Goal: Transaction & Acquisition: Purchase product/service

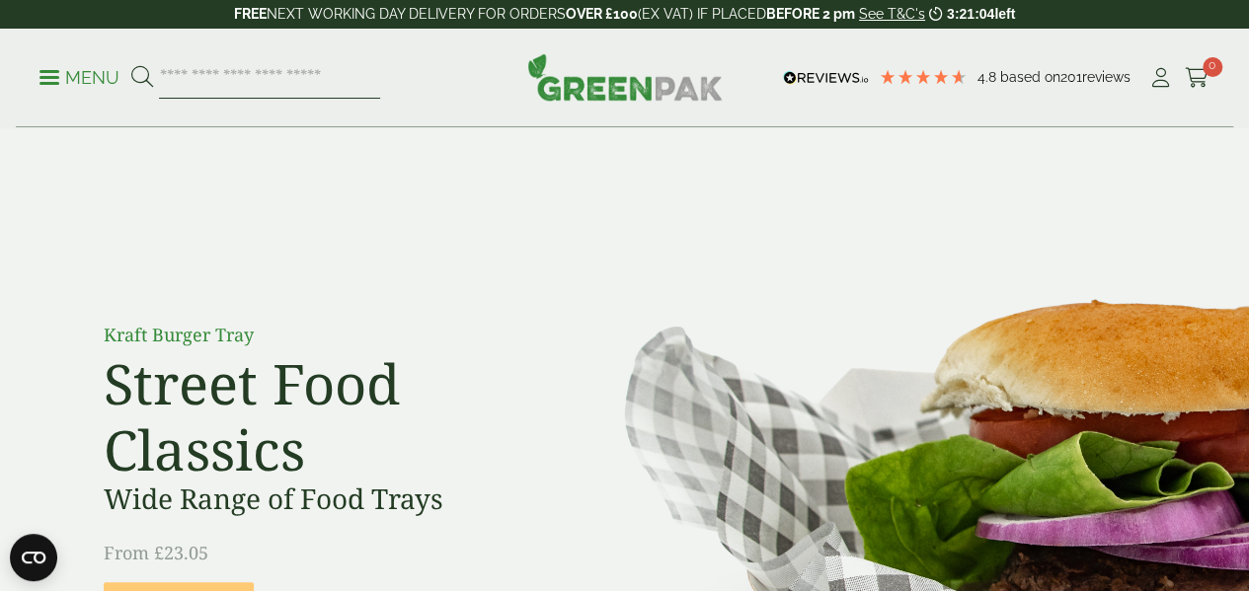
click at [314, 82] on input "search" at bounding box center [269, 77] width 221 height 41
type input "***"
click at [131, 65] on button at bounding box center [142, 78] width 22 height 26
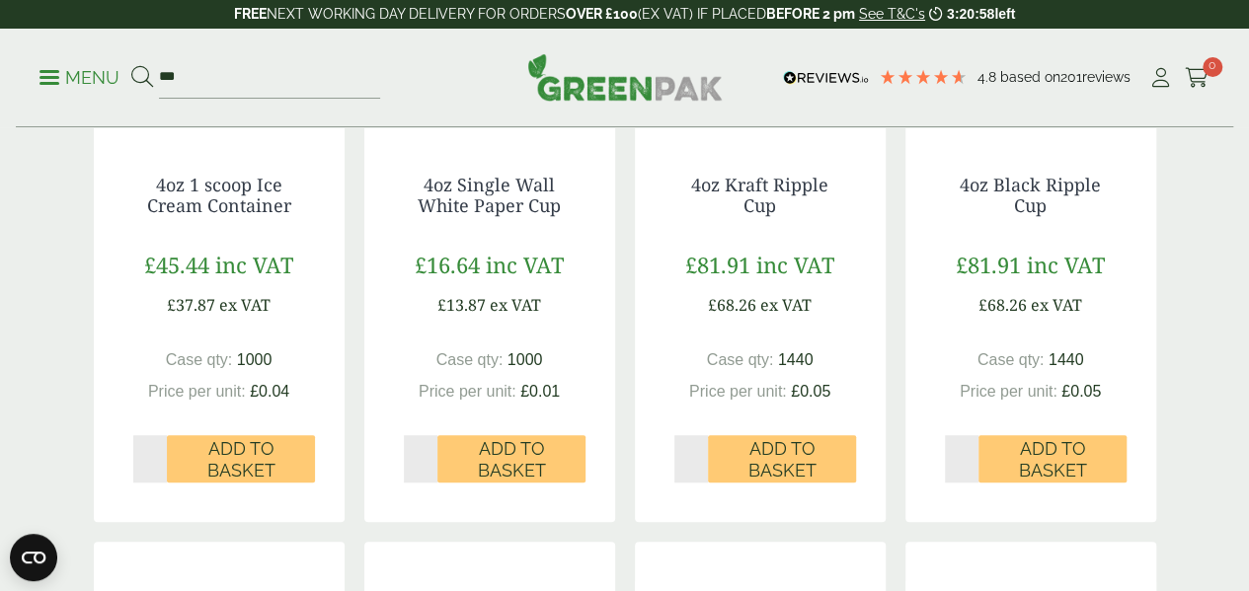
scroll to position [553, 0]
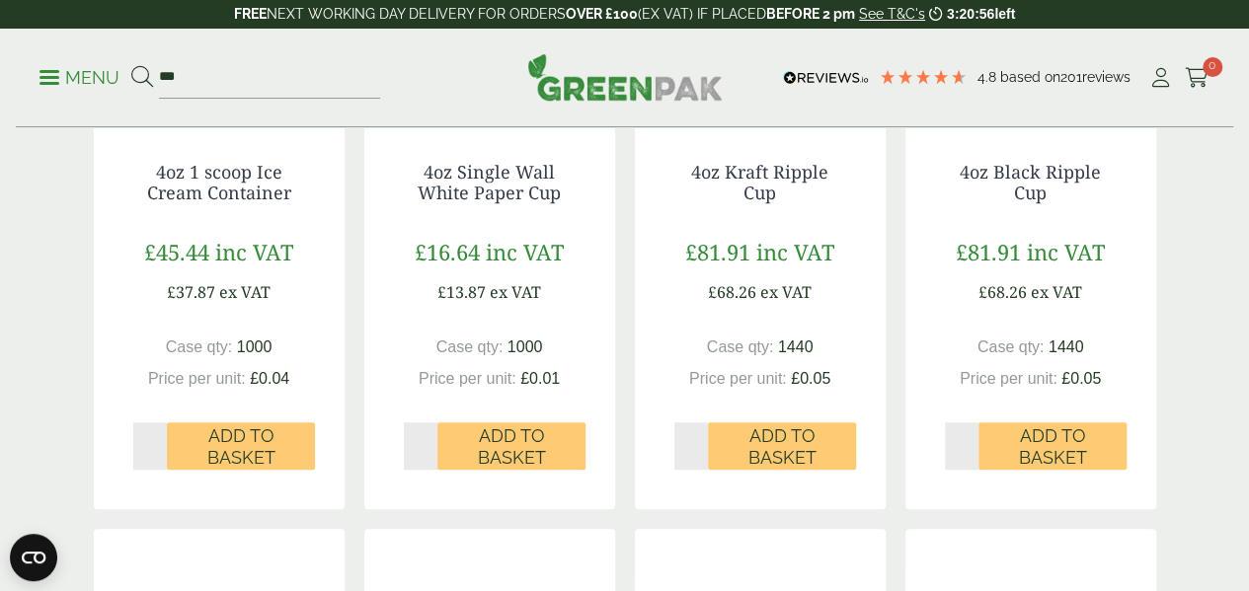
click at [430, 470] on input "*" at bounding box center [421, 446] width 35 height 47
type input "*"
click at [430, 470] on input "*" at bounding box center [421, 446] width 35 height 47
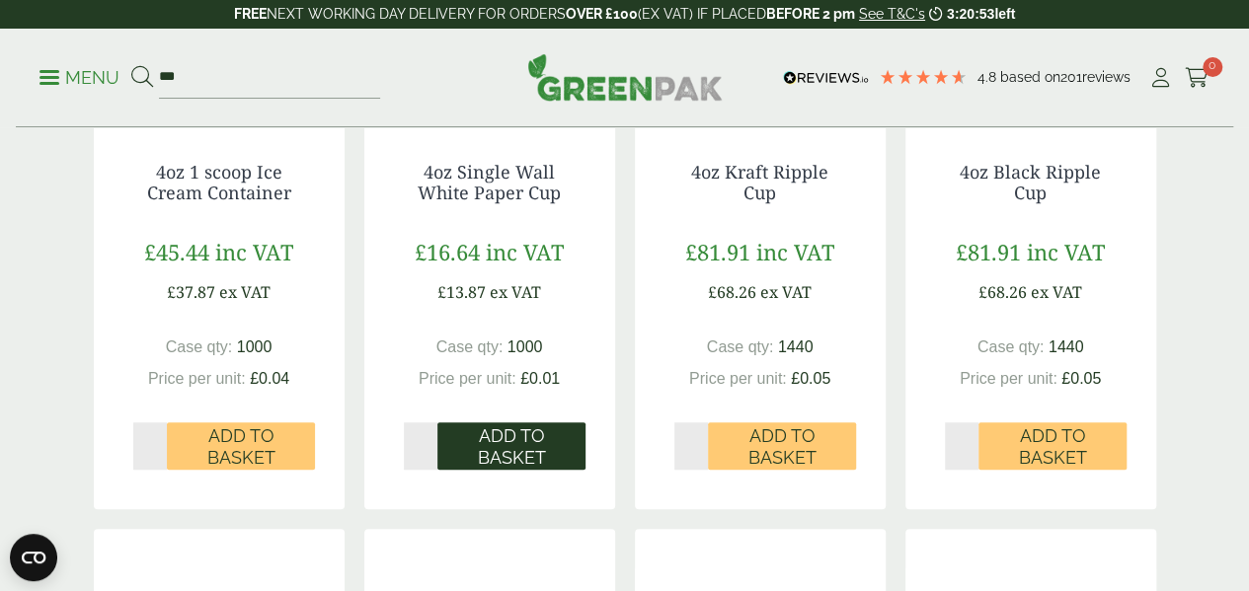
click at [500, 468] on span "Add to Basket" at bounding box center [511, 447] width 120 height 42
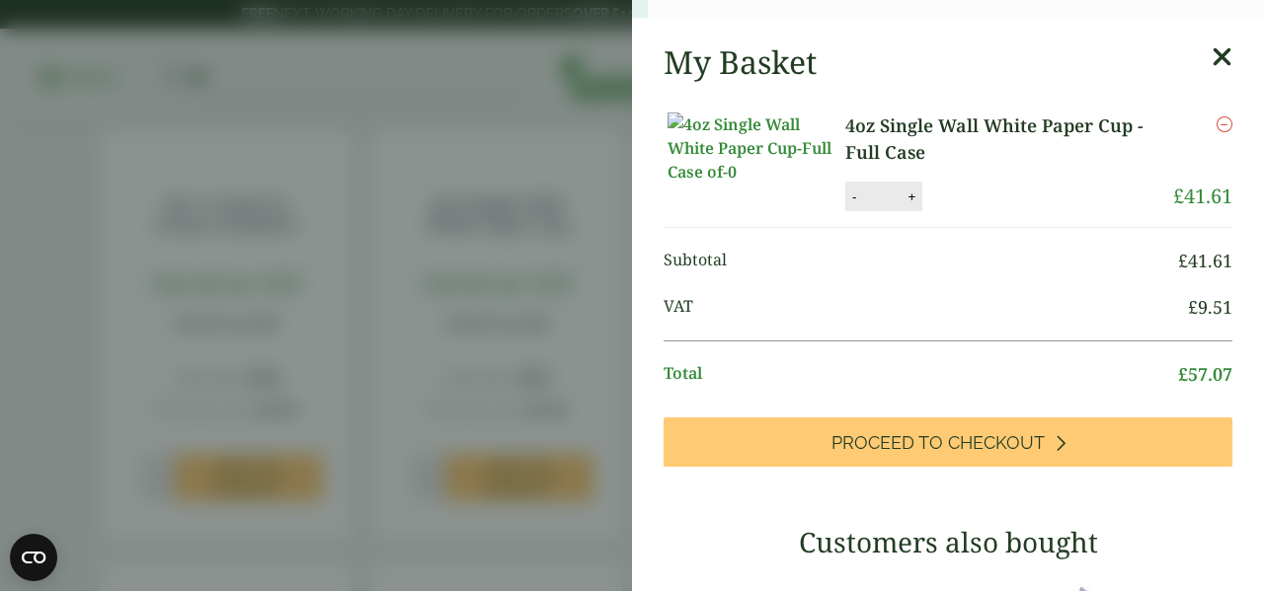
click at [1189, 133] on li "4oz Single Wall White Paper Cup - Full Case 4oz Single Wall White Paper Cup - F…" at bounding box center [947, 162] width 569 height 131
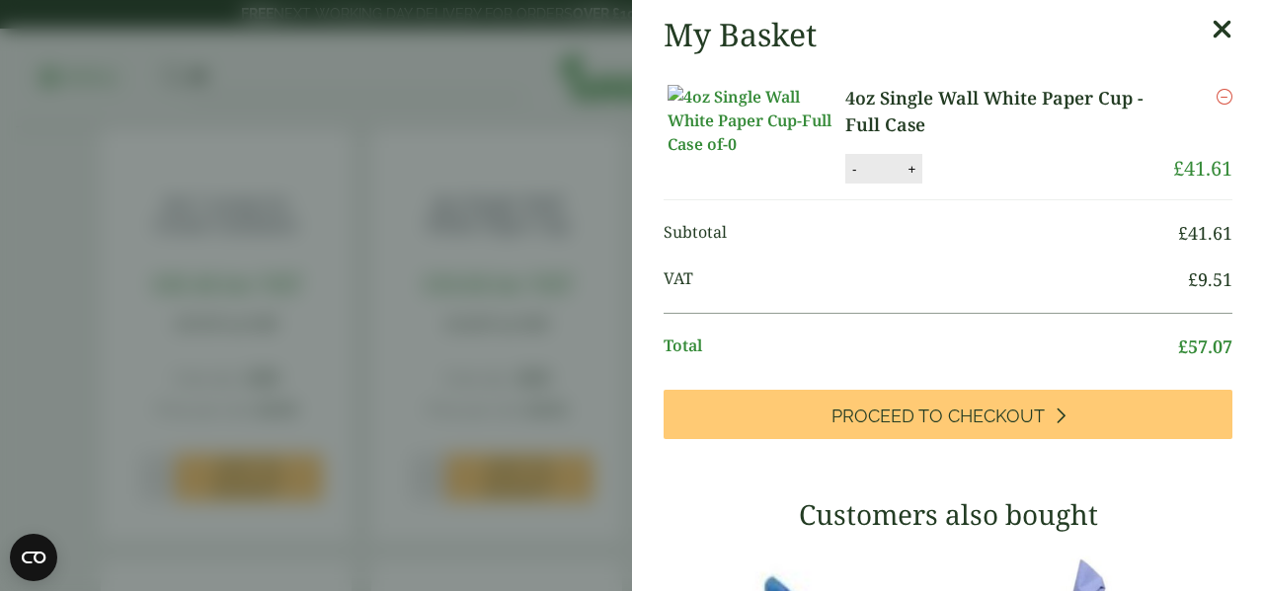
click at [1211, 26] on icon at bounding box center [1221, 30] width 21 height 28
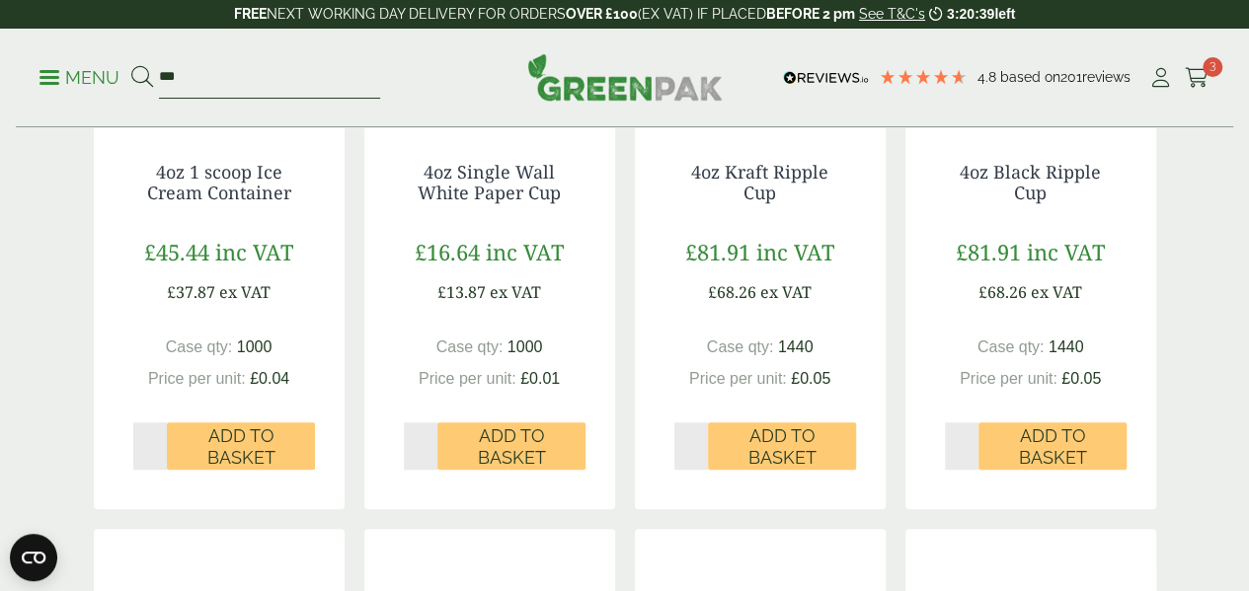
click at [252, 67] on input "***" at bounding box center [269, 77] width 221 height 41
type input "***"
click at [131, 65] on button at bounding box center [142, 78] width 22 height 26
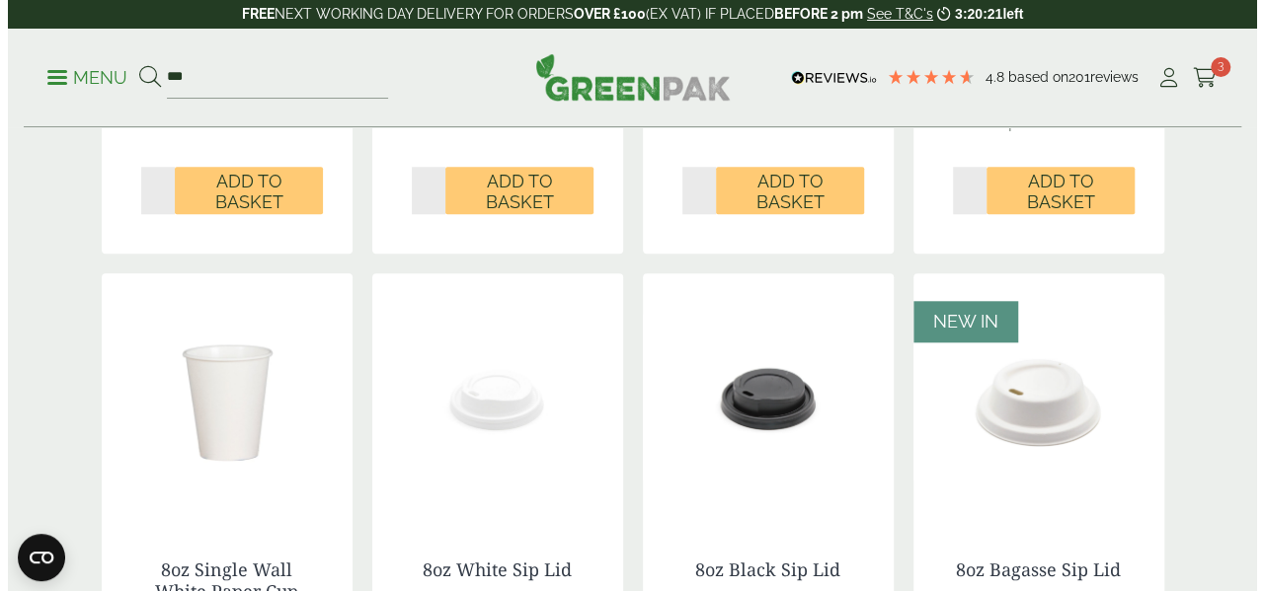
scroll to position [869, 0]
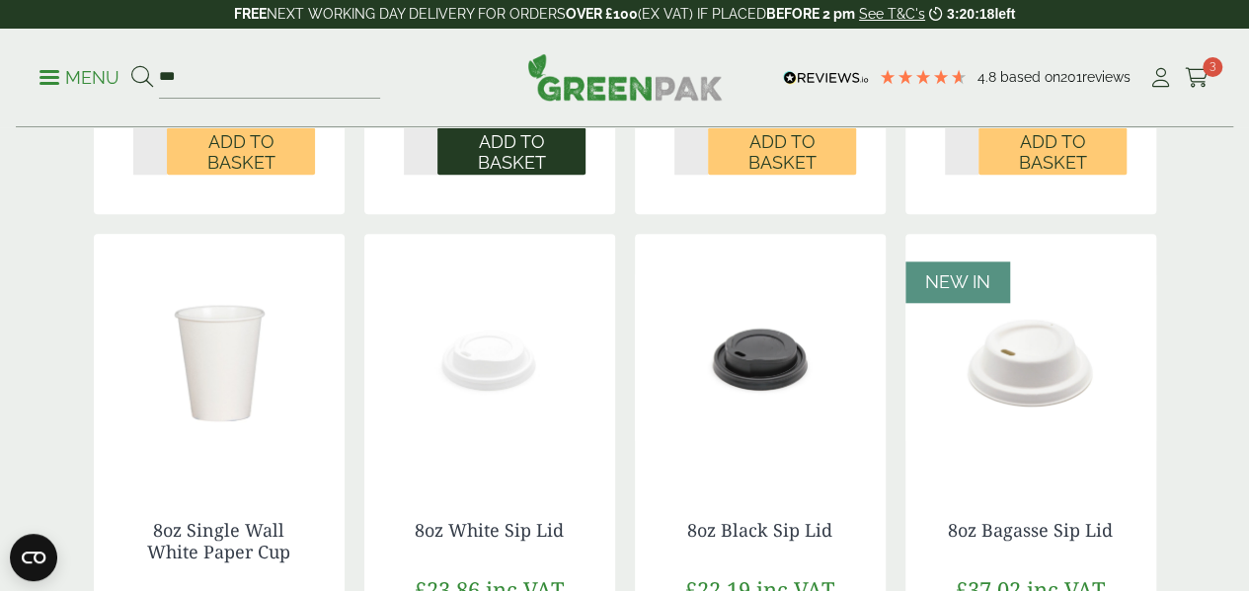
click at [513, 174] on span "Add to Basket" at bounding box center [511, 152] width 120 height 42
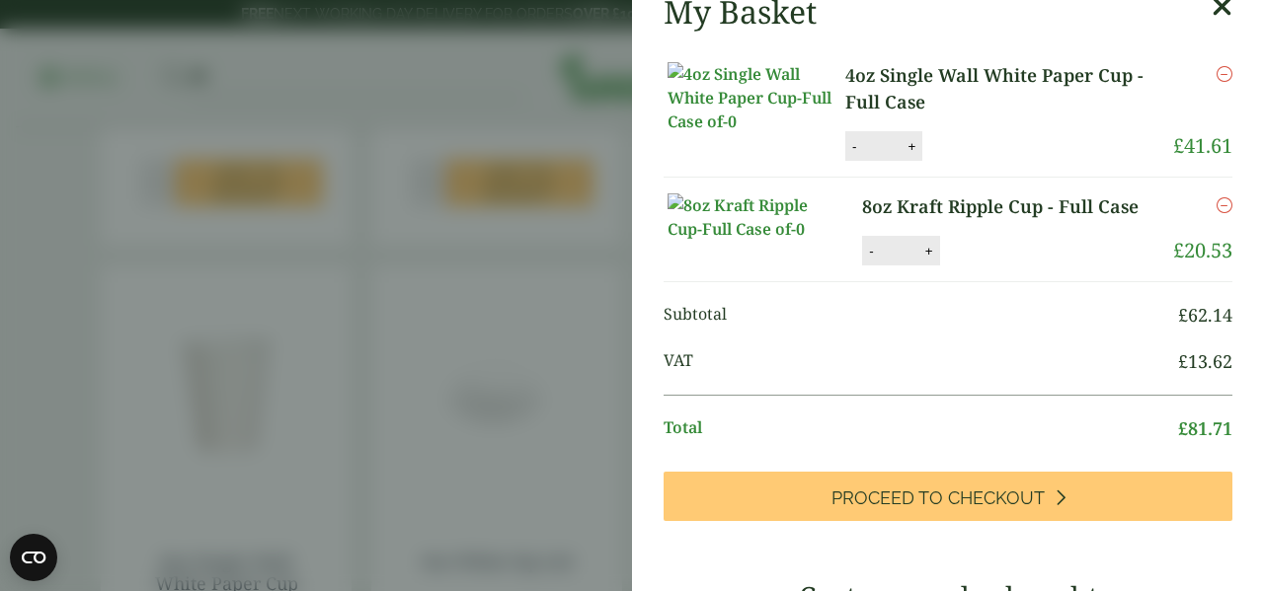
scroll to position [117, 0]
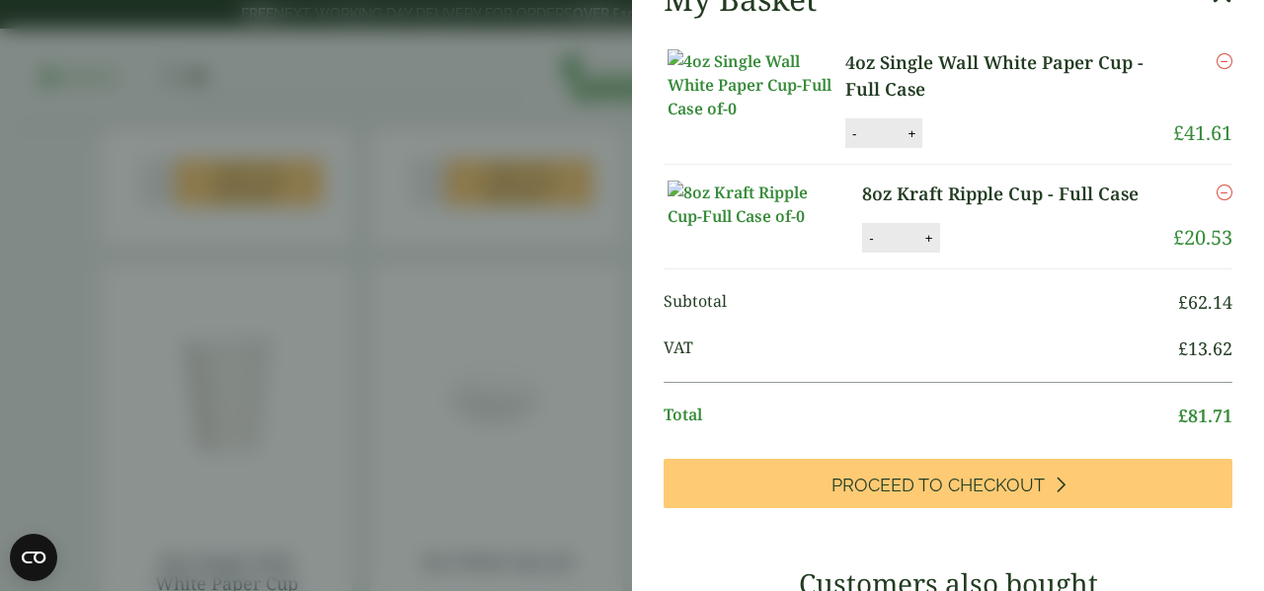
click at [925, 247] on button "+" at bounding box center [929, 238] width 20 height 17
type input "*"
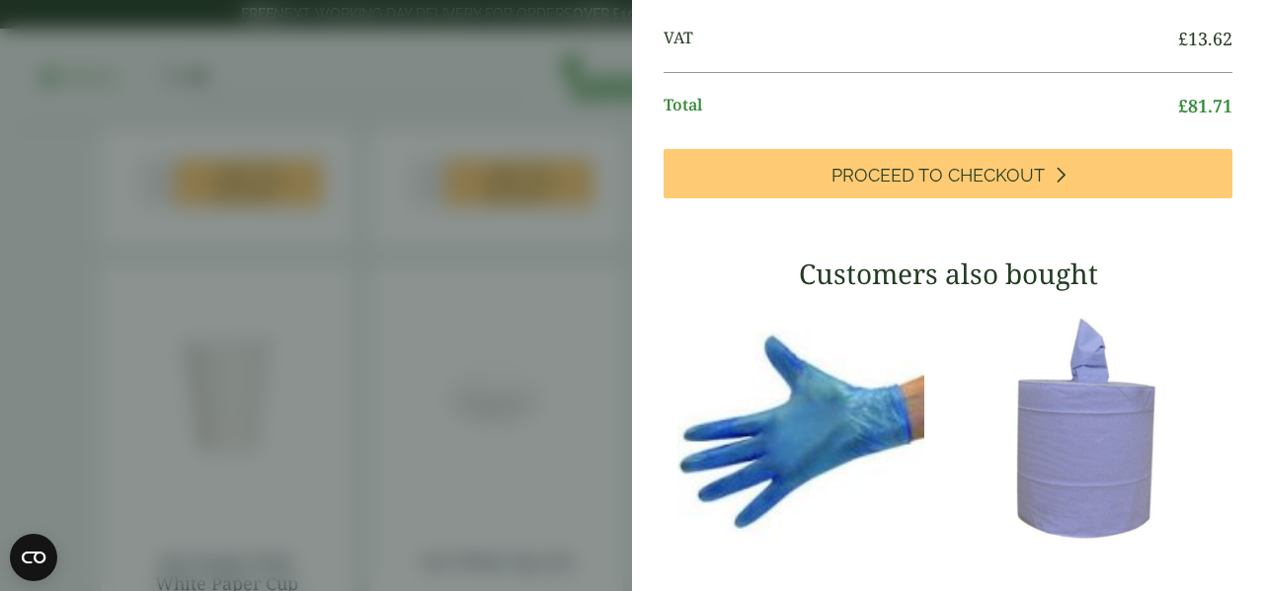
scroll to position [351, 0]
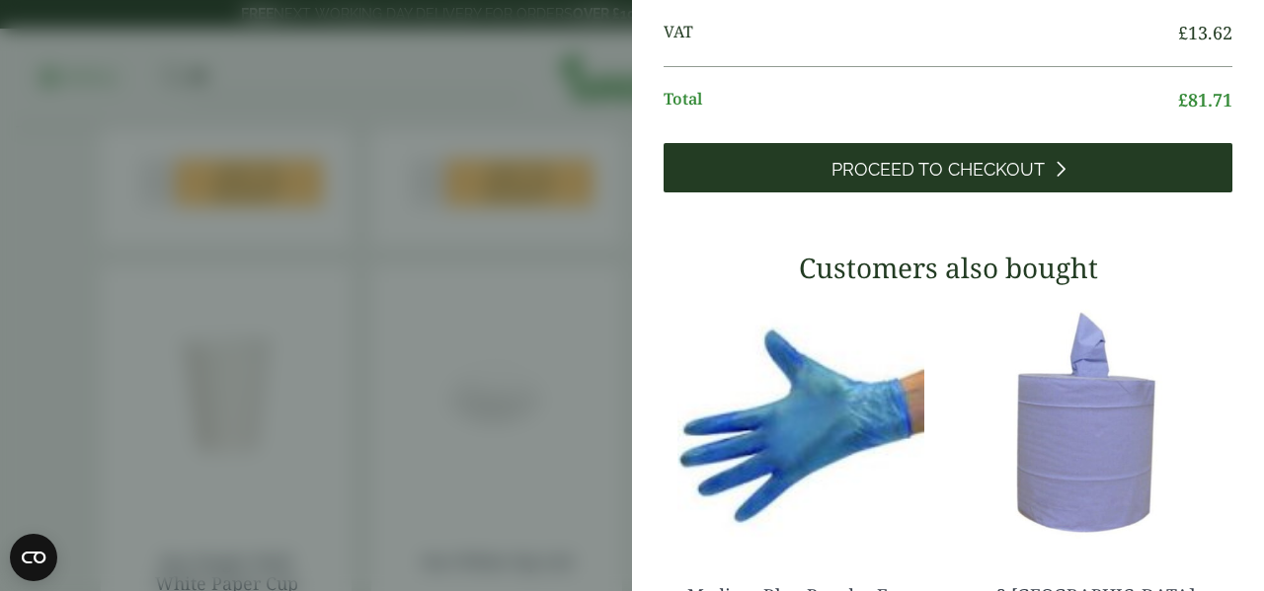
click at [952, 193] on link "Proceed to Checkout" at bounding box center [947, 167] width 569 height 49
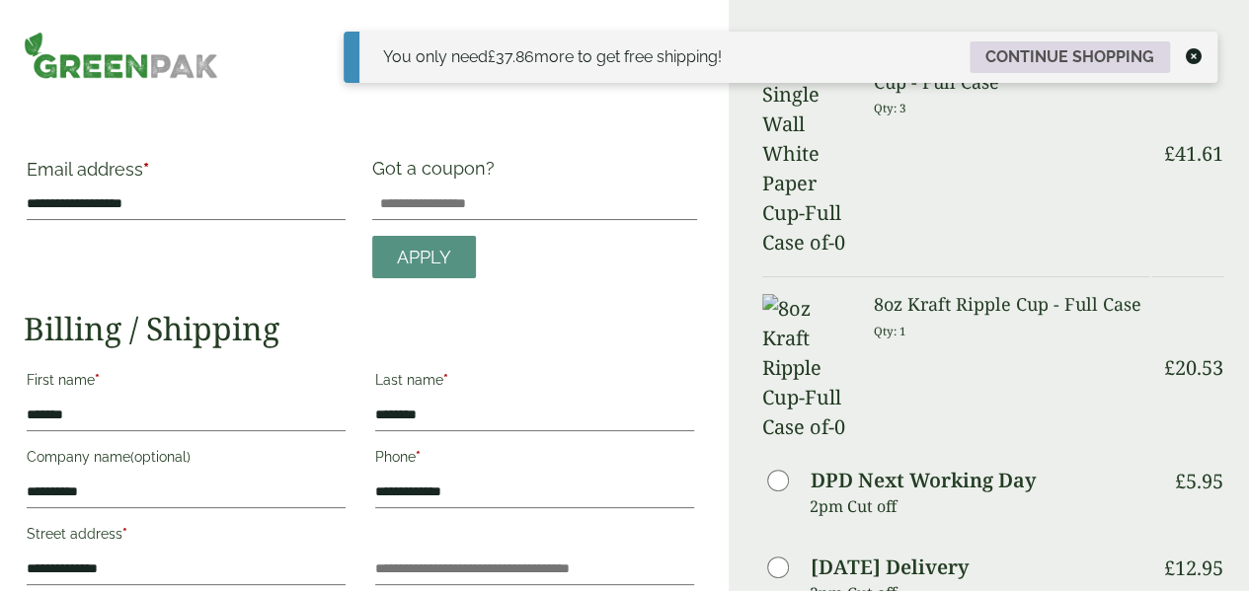
click at [1081, 49] on link "Continue shopping" at bounding box center [1070, 57] width 200 height 32
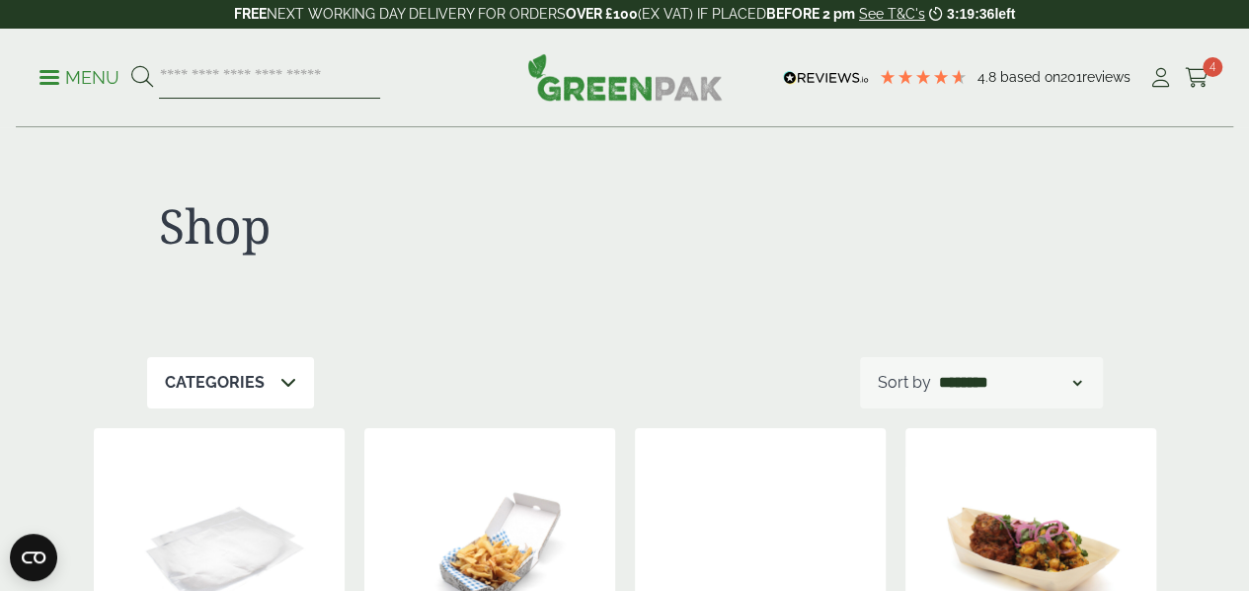
click at [300, 64] on input "search" at bounding box center [269, 77] width 221 height 41
type input "*"
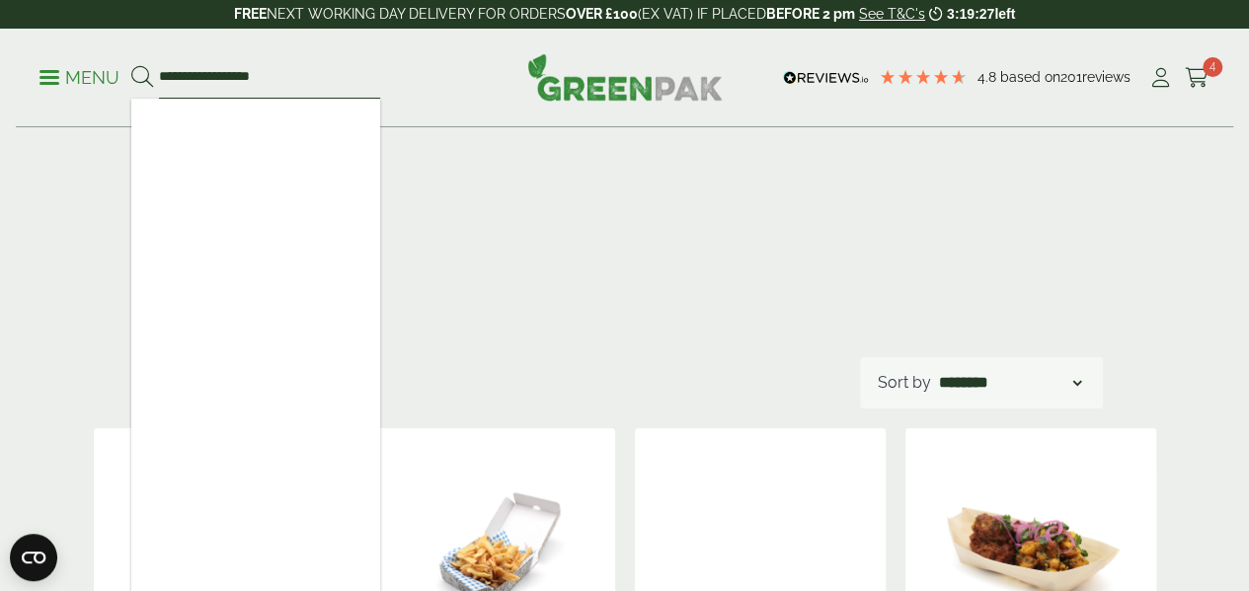
type input "**********"
click at [131, 65] on button at bounding box center [142, 78] width 22 height 26
